Goal: Task Accomplishment & Management: Complete application form

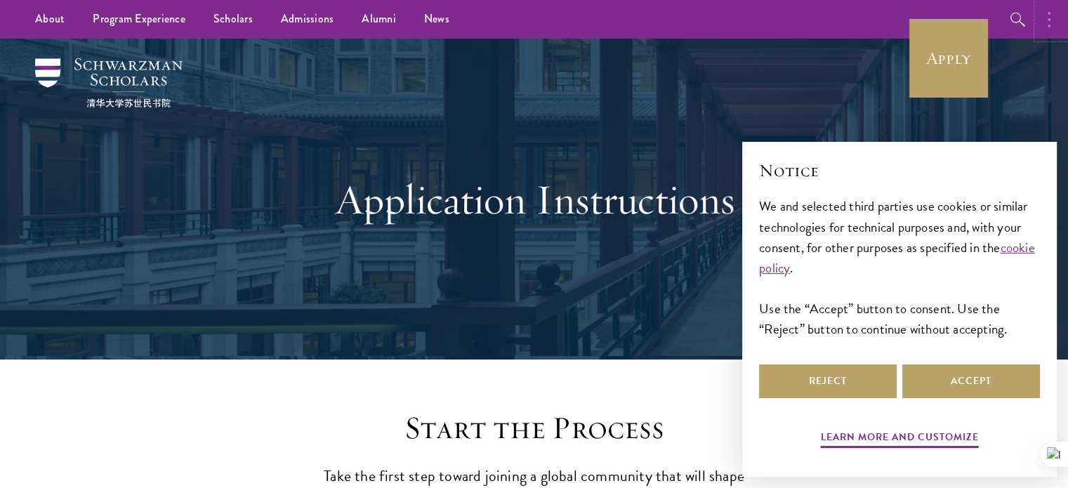
click at [1049, 20] on circle "button" at bounding box center [1049, 19] width 3 height 3
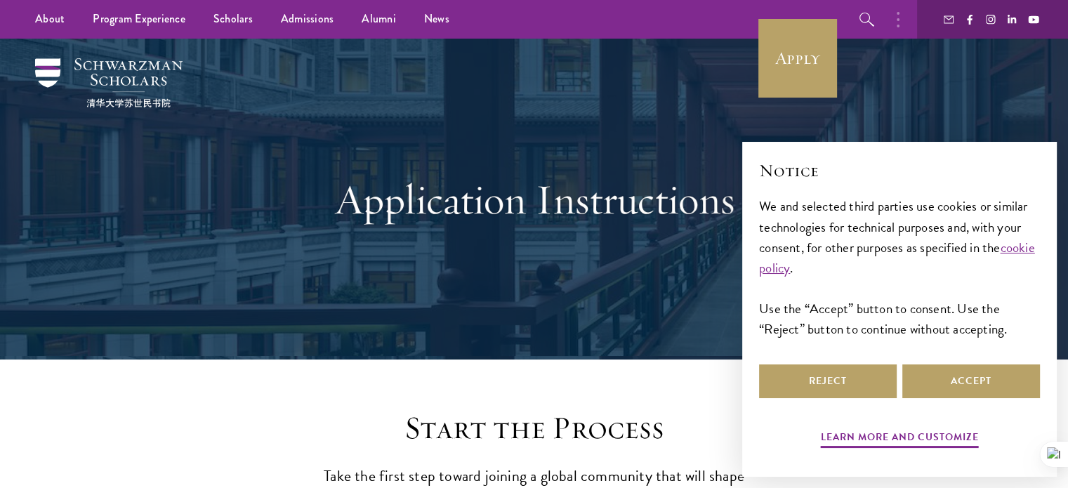
click at [669, 20] on ul "About Overview Leadership Donors Program Experience Overview Curriculum Student…" at bounding box center [389, 19] width 737 height 39
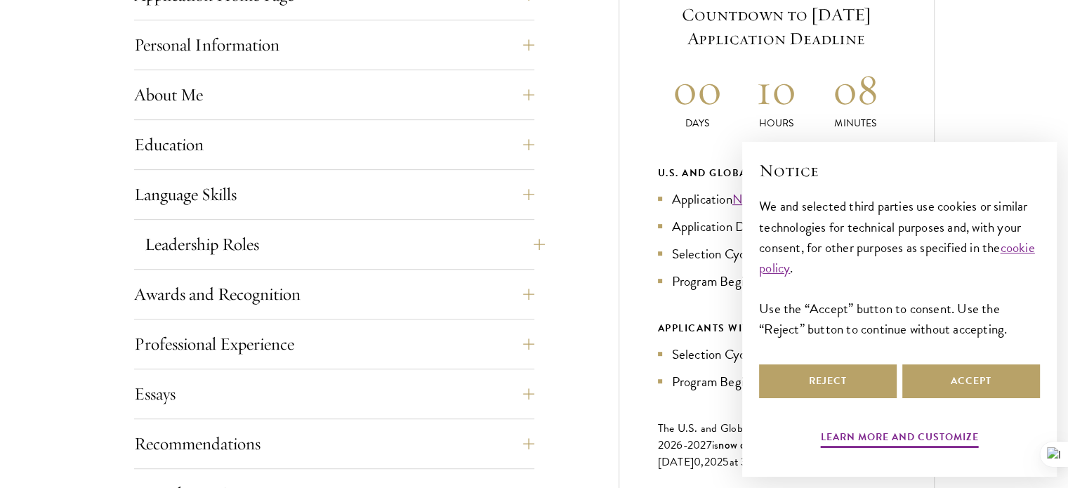
scroll to position [702, 0]
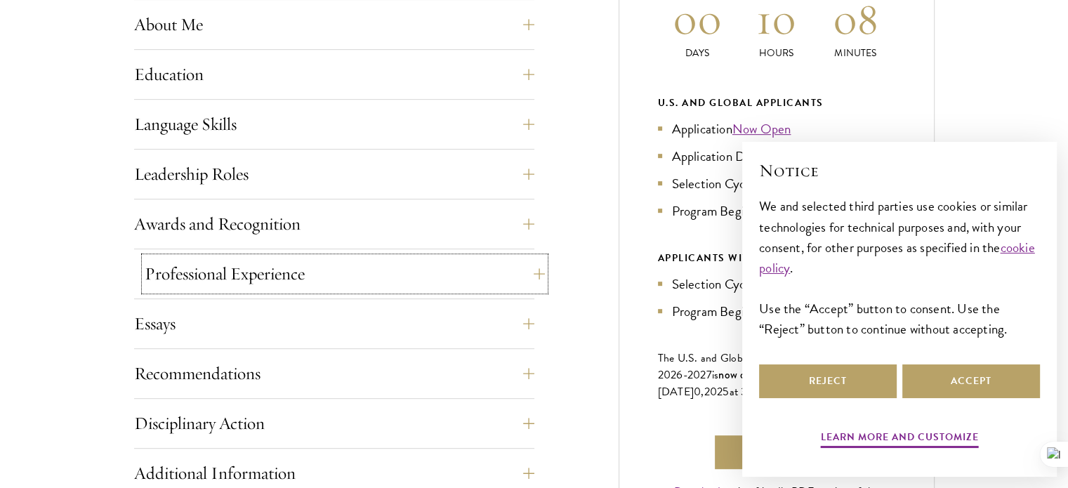
click at [539, 274] on button "Professional Experience" at bounding box center [345, 274] width 400 height 34
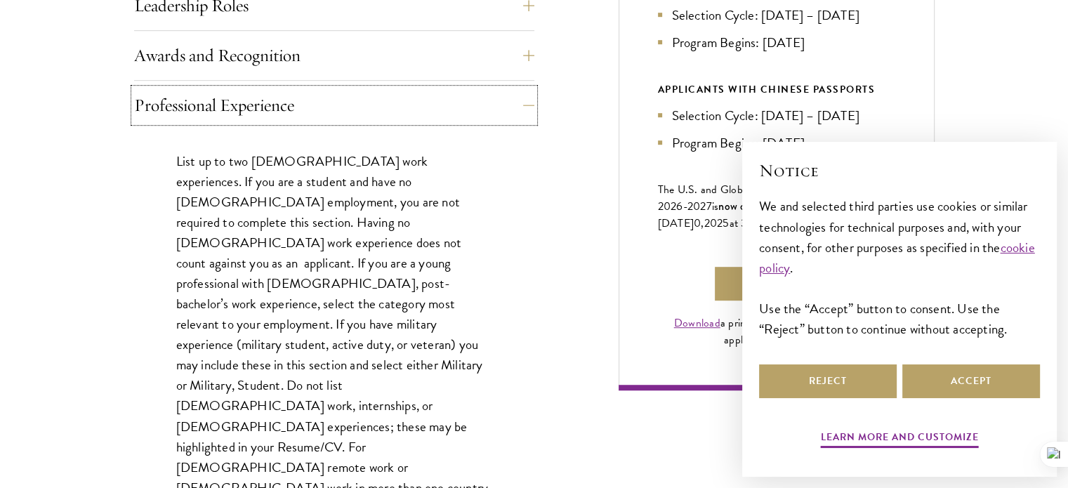
scroll to position [913, 0]
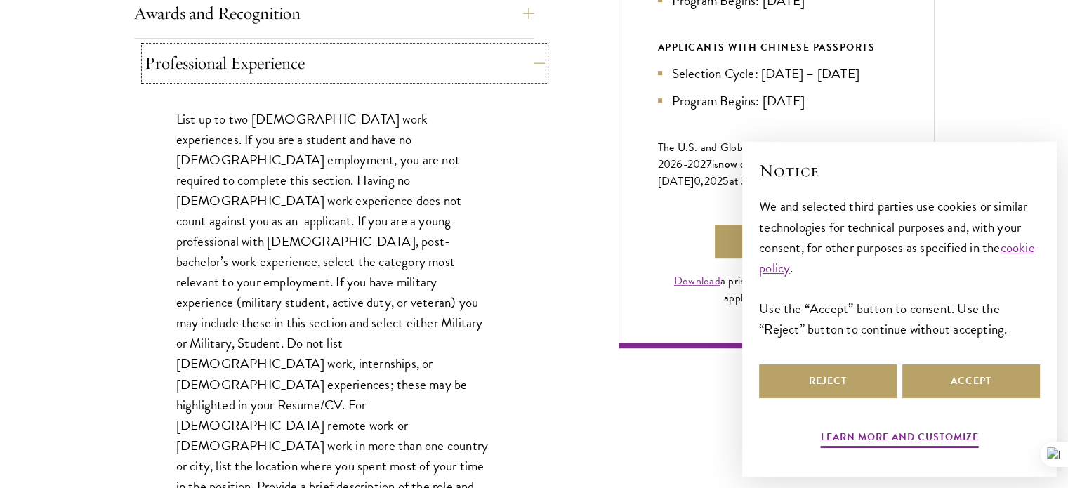
click at [530, 65] on button "Professional Experience" at bounding box center [345, 63] width 400 height 34
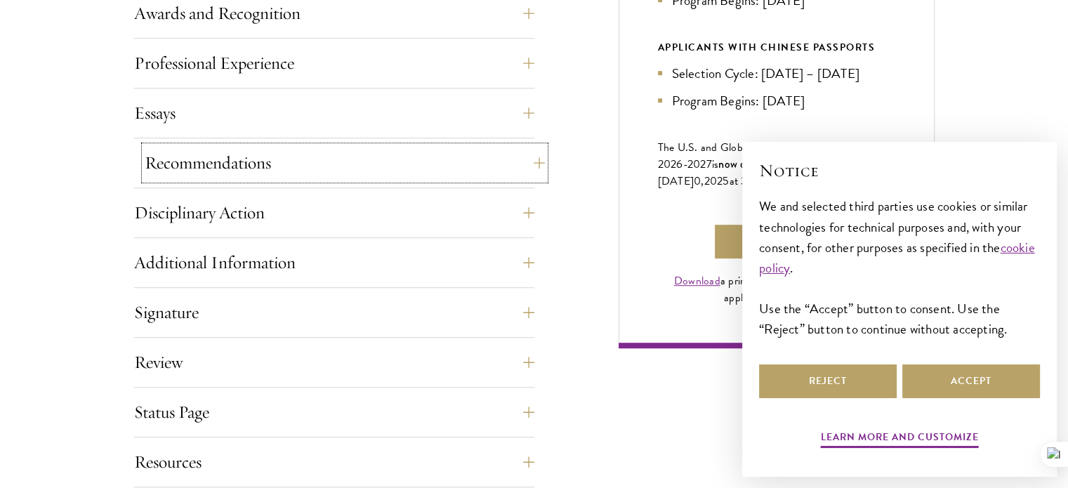
click at [523, 164] on button "Recommendations" at bounding box center [345, 163] width 400 height 34
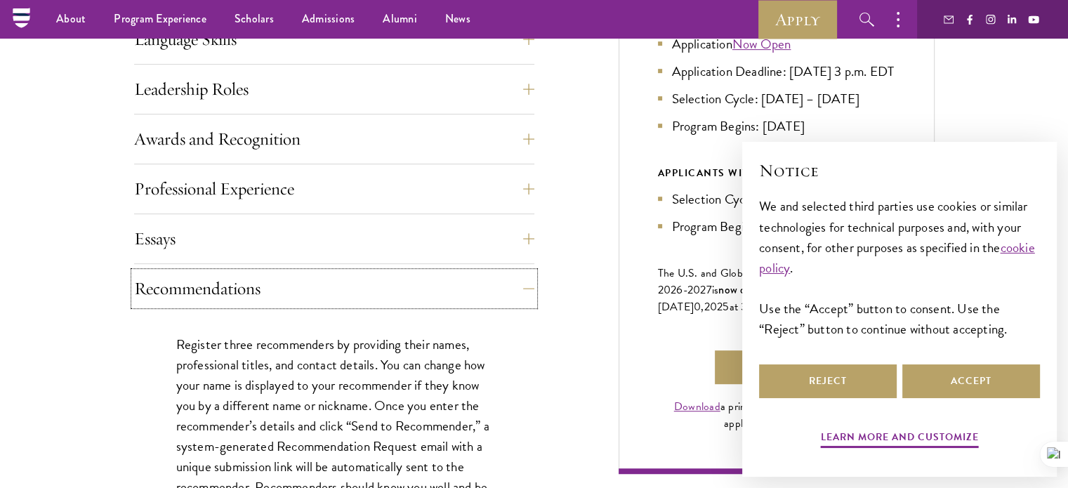
scroll to position [695, 0]
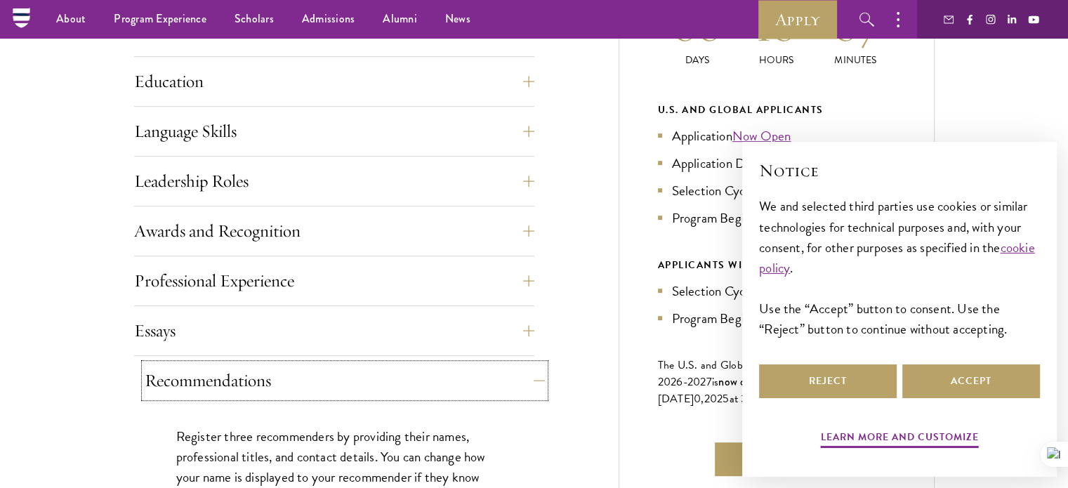
click at [532, 381] on button "Recommendations" at bounding box center [345, 381] width 400 height 34
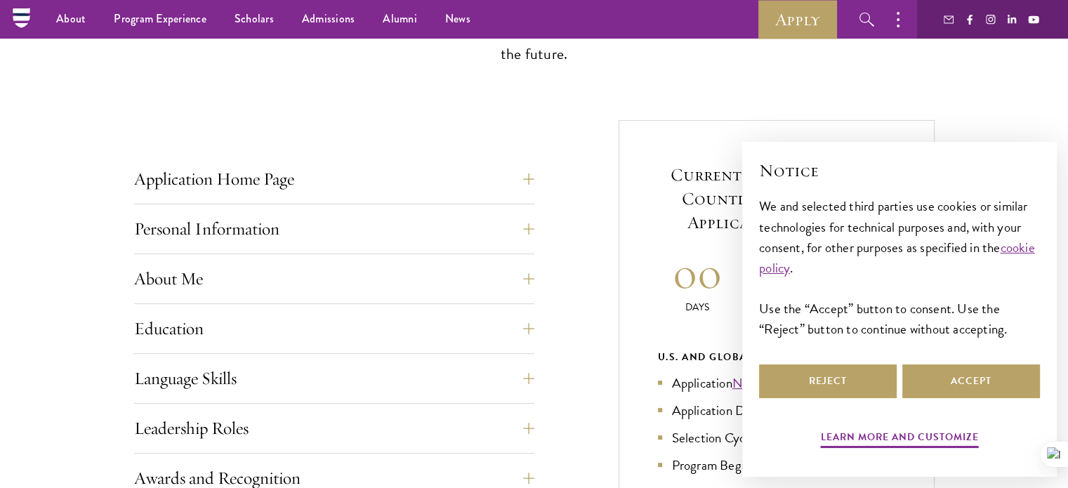
scroll to position [414, 0]
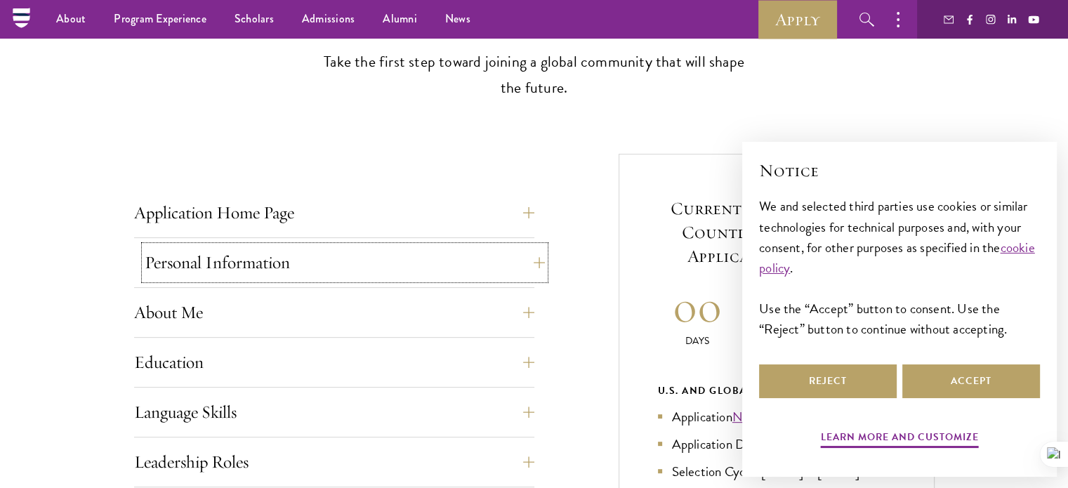
click at [538, 263] on button "Personal Information" at bounding box center [345, 263] width 400 height 34
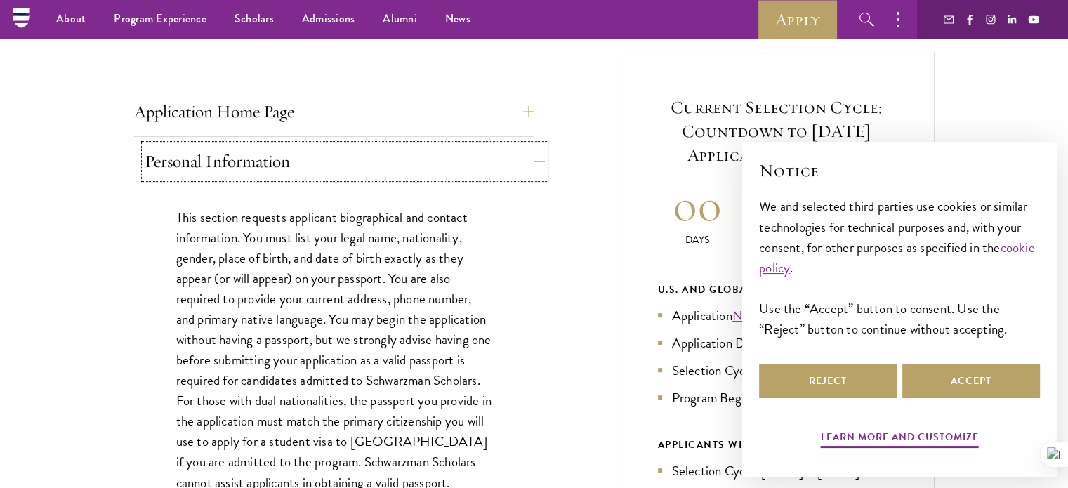
scroll to position [485, 0]
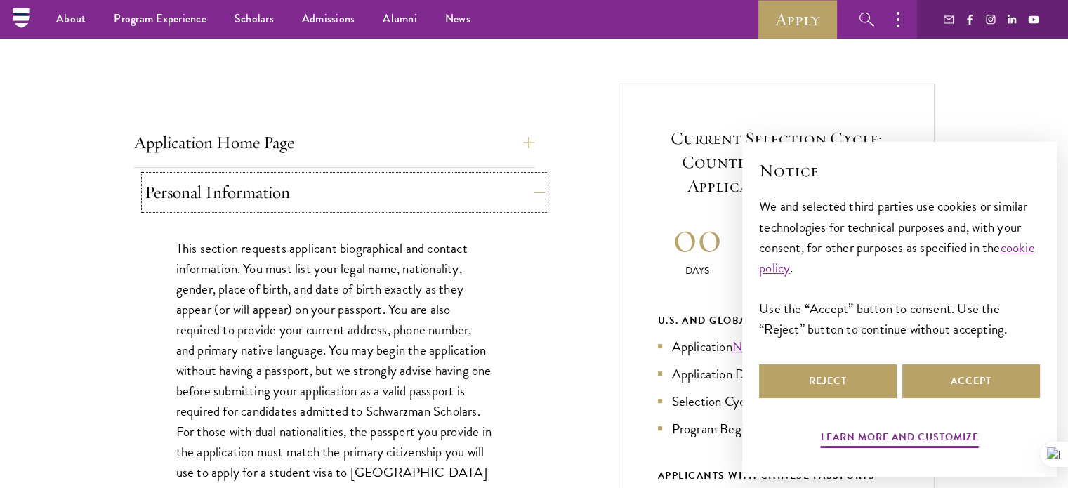
click at [539, 192] on button "Personal Information" at bounding box center [345, 193] width 400 height 34
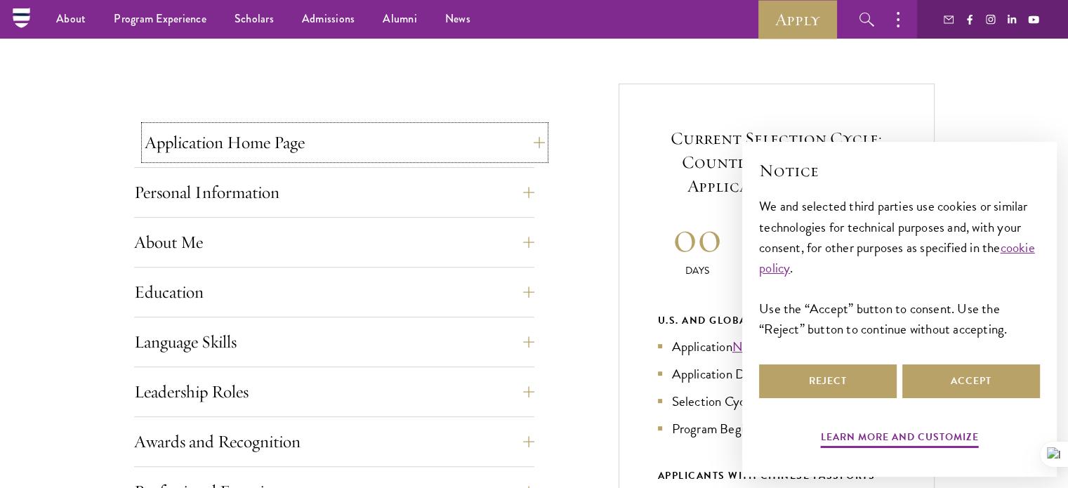
click at [531, 147] on button "Application Home Page" at bounding box center [345, 143] width 400 height 34
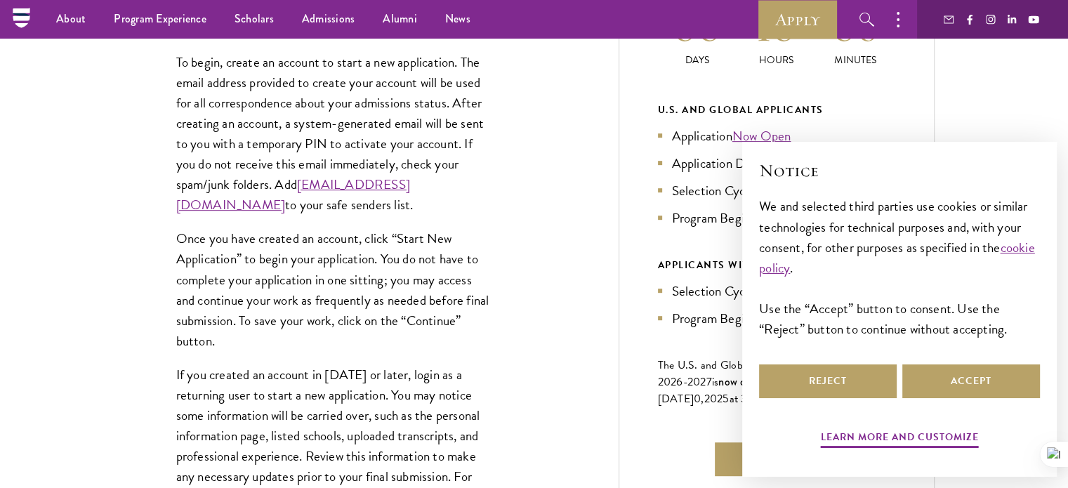
scroll to position [414, 0]
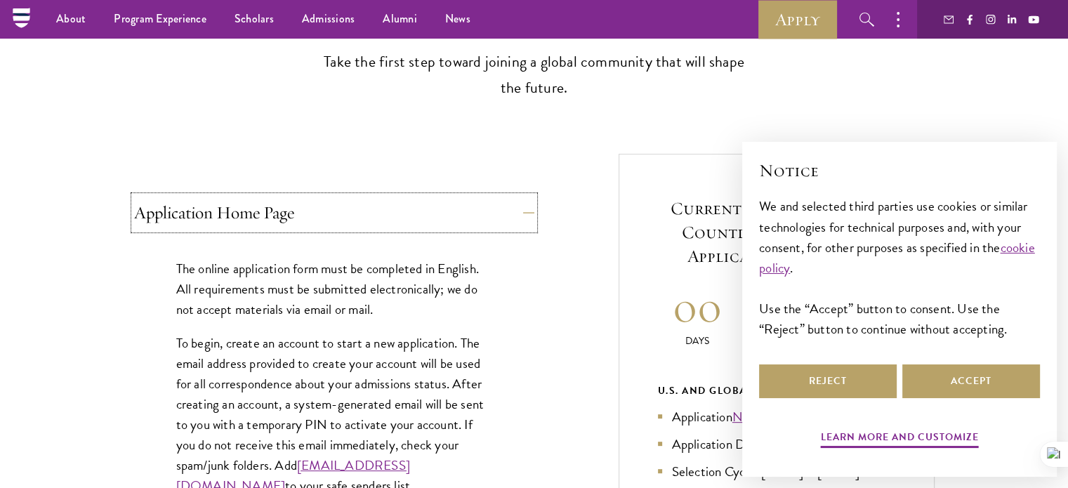
click at [534, 214] on button "Application Home Page" at bounding box center [334, 213] width 400 height 34
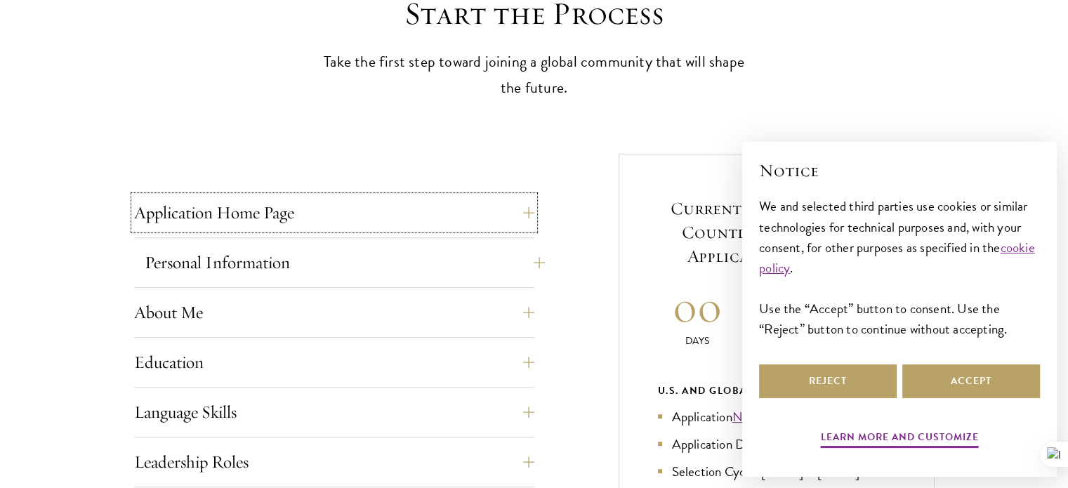
scroll to position [625, 0]
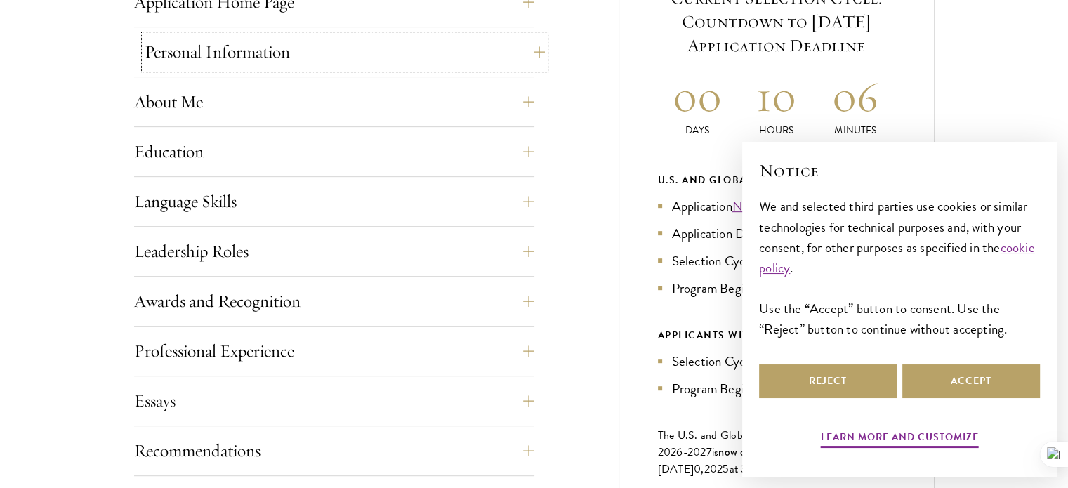
click at [536, 50] on button "Personal Information" at bounding box center [345, 52] width 400 height 34
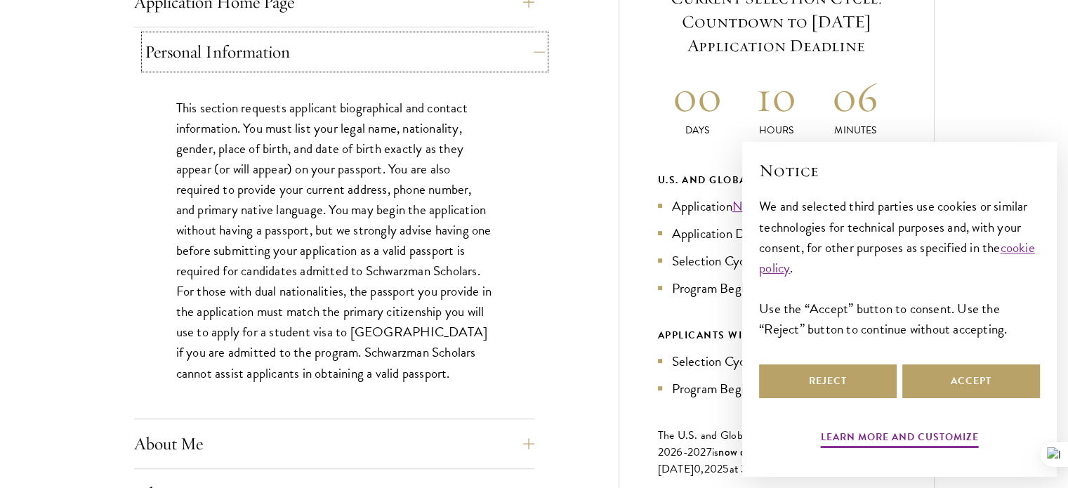
click at [537, 50] on button "Personal Information" at bounding box center [345, 52] width 400 height 34
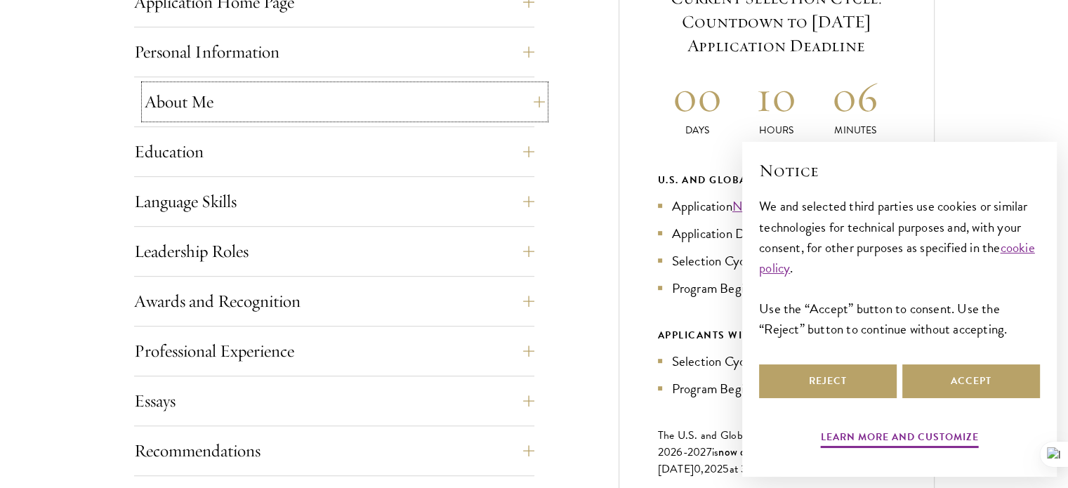
click at [529, 103] on button "About Me" at bounding box center [345, 102] width 400 height 34
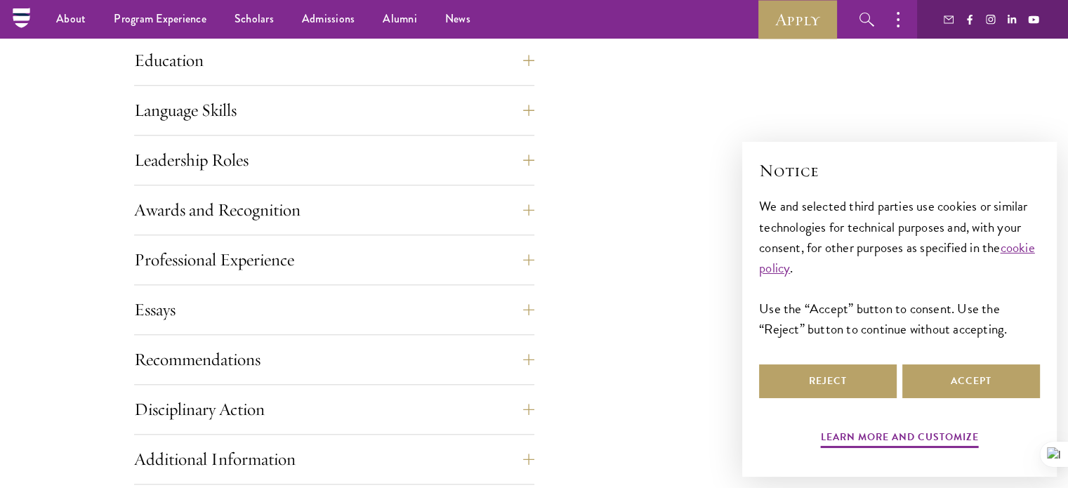
scroll to position [1187, 0]
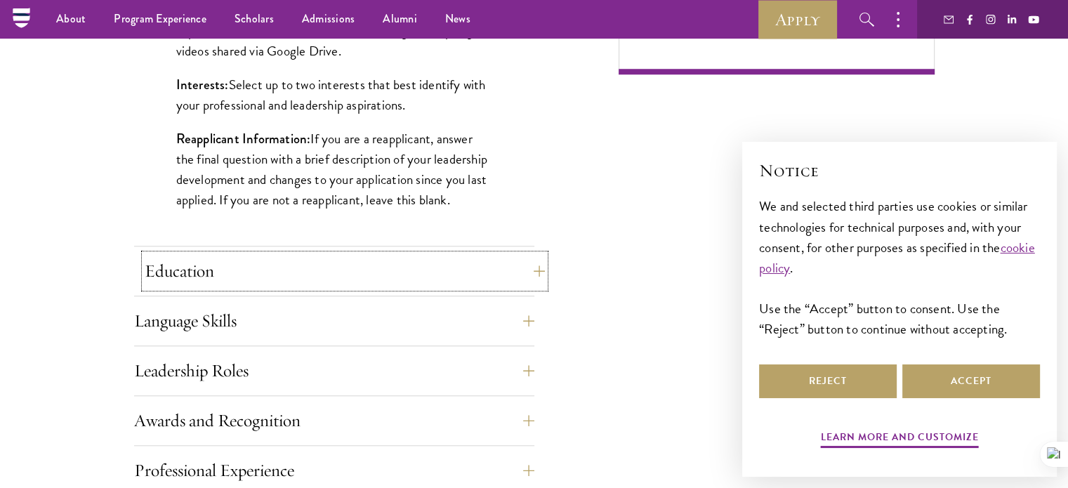
click at [530, 278] on button "Education" at bounding box center [345, 271] width 400 height 34
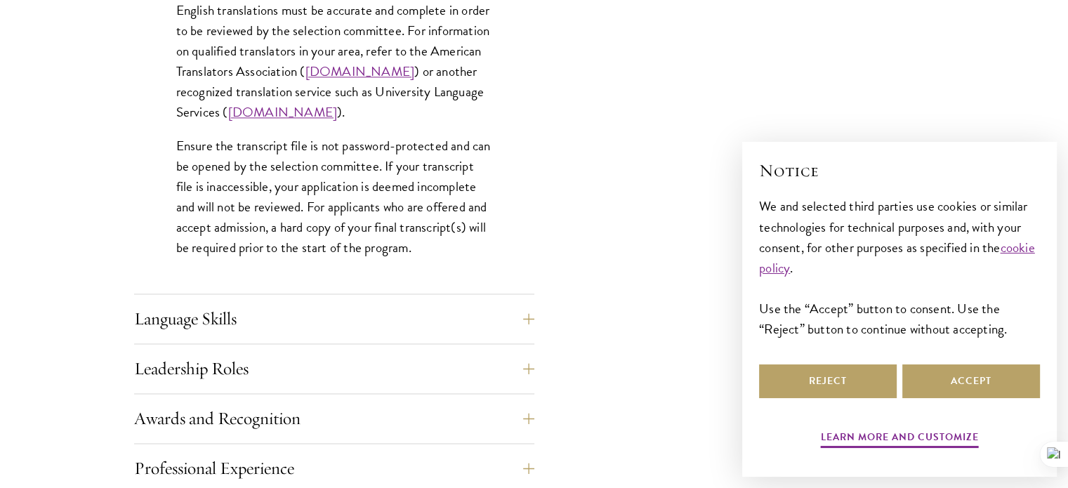
scroll to position [2170, 0]
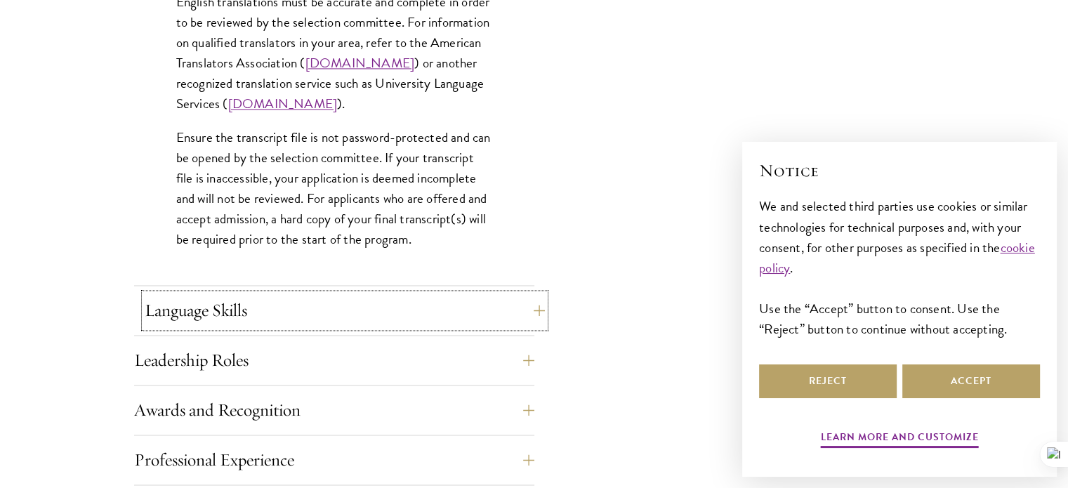
click at [508, 313] on button "Language Skills" at bounding box center [345, 311] width 400 height 34
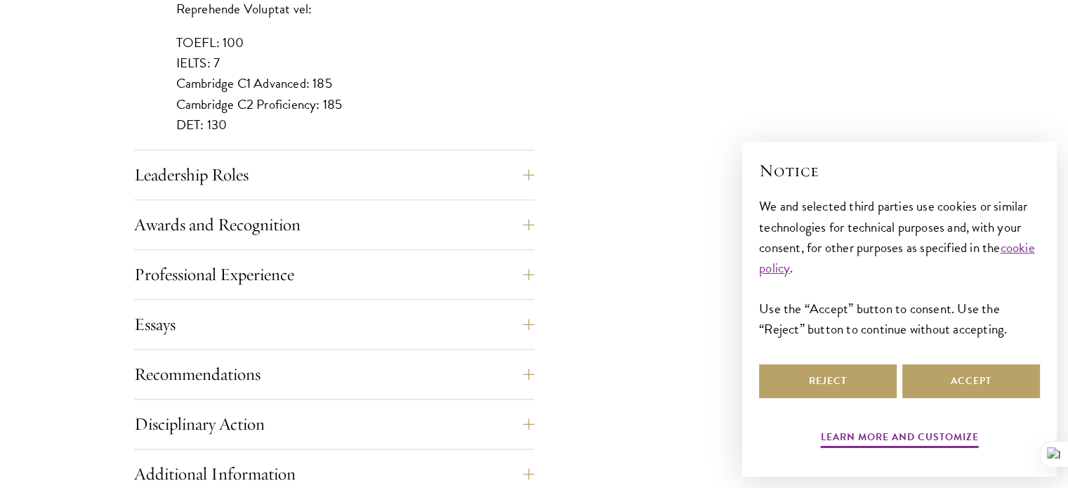
scroll to position [1398, 0]
click at [357, 228] on button "Awards and Recognition" at bounding box center [345, 224] width 400 height 34
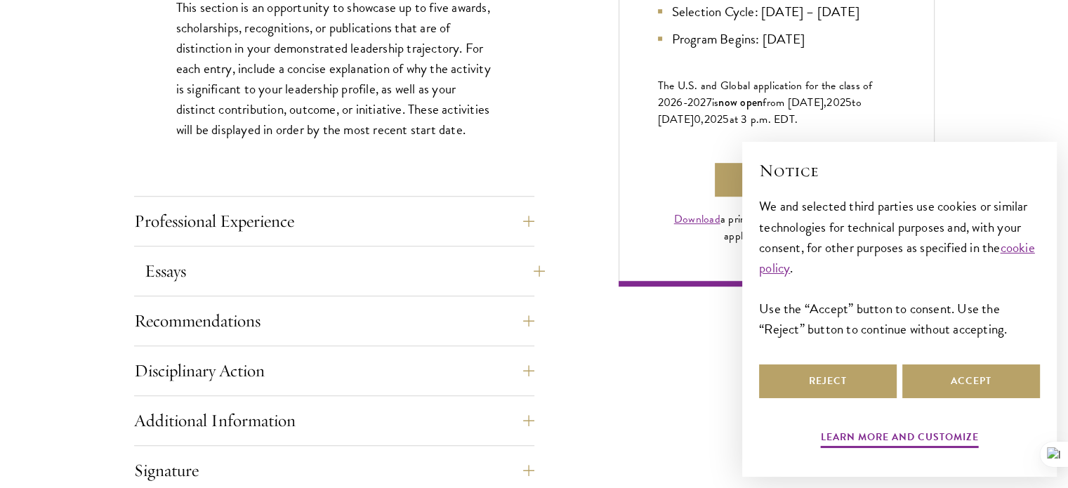
scroll to position [976, 0]
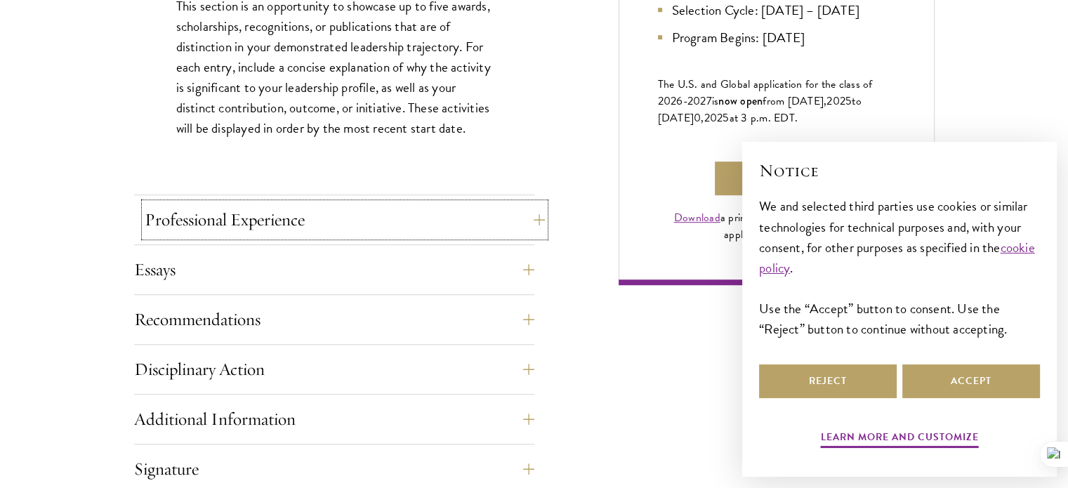
click at [533, 223] on button "Professional Experience" at bounding box center [345, 220] width 400 height 34
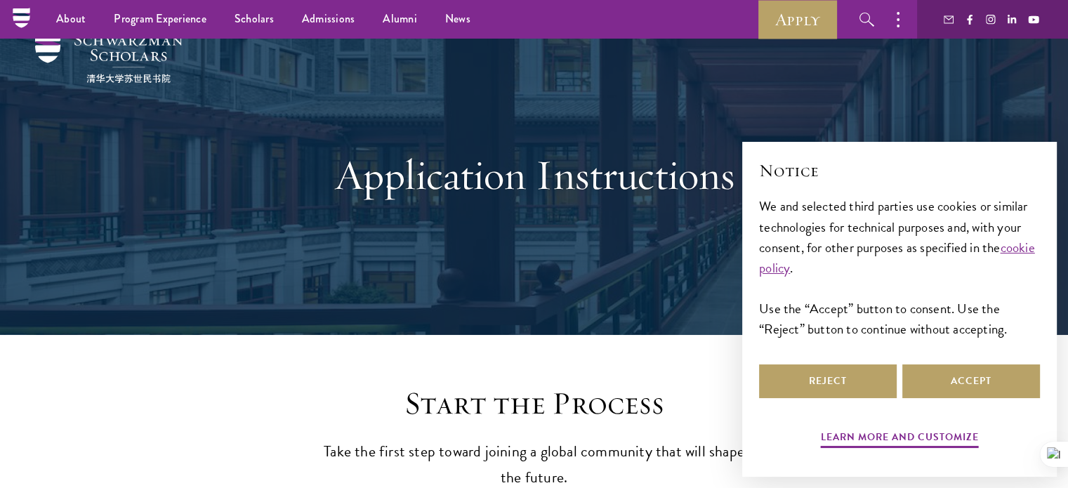
scroll to position [0, 0]
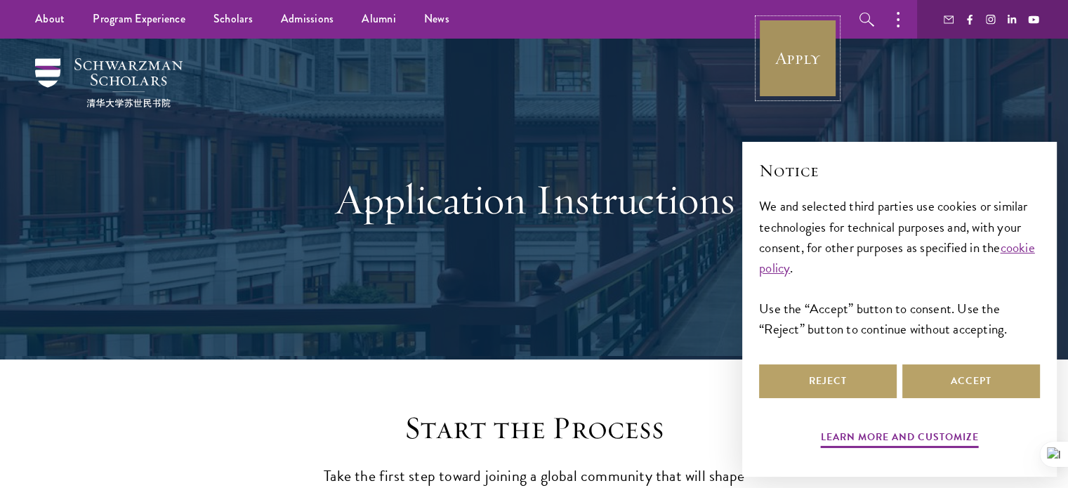
click at [793, 65] on link "Apply" at bounding box center [798, 58] width 79 height 79
